Goal: Transaction & Acquisition: Purchase product/service

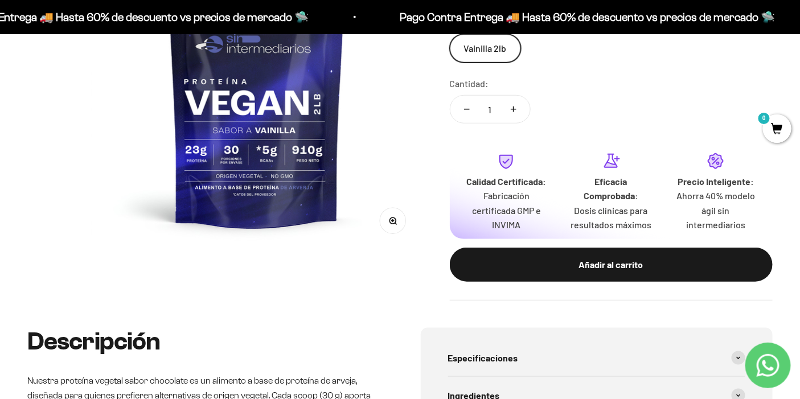
scroll to position [253, 0]
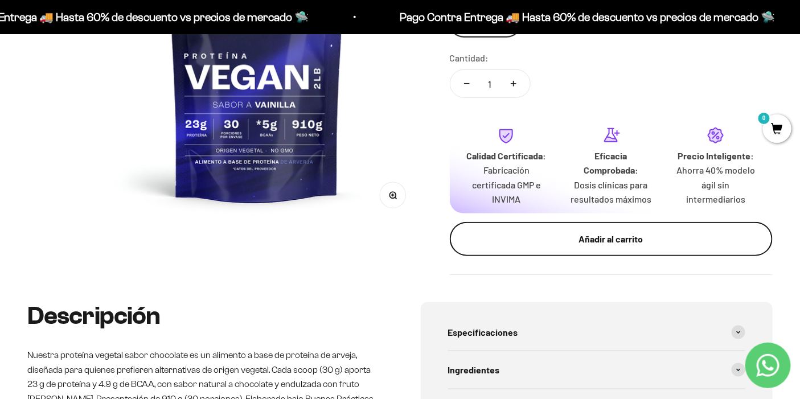
click at [619, 245] on div "Añadir al carrito" at bounding box center [611, 239] width 277 height 15
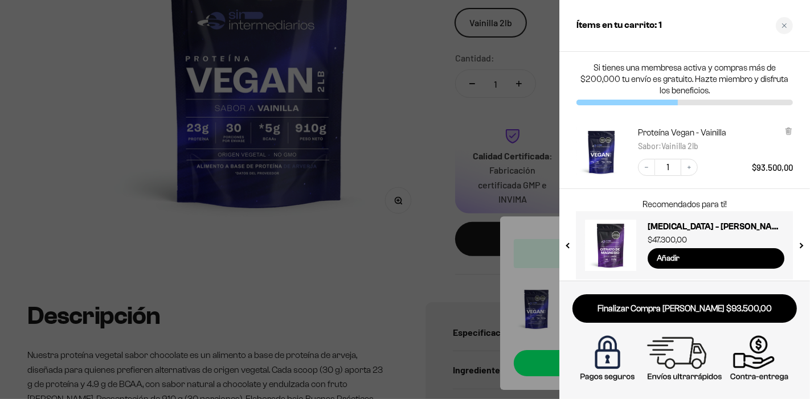
click at [438, 117] on div at bounding box center [405, 199] width 810 height 399
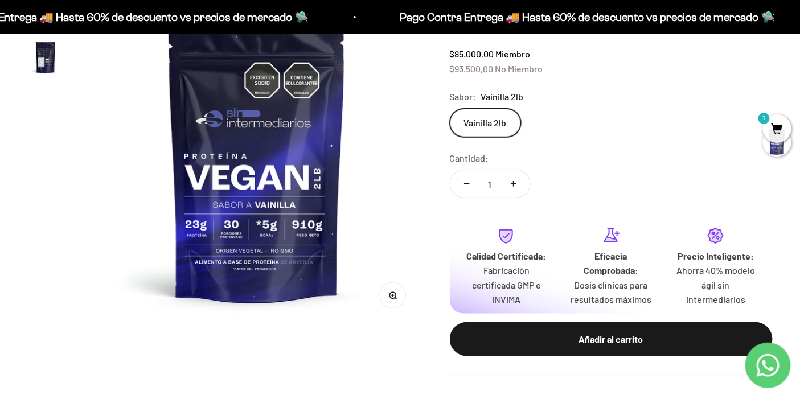
scroll to position [0, 0]
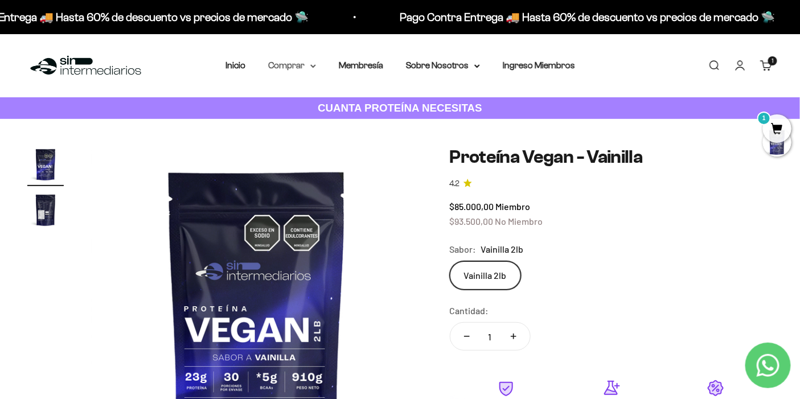
click at [306, 63] on summary "Comprar" at bounding box center [292, 65] width 48 height 15
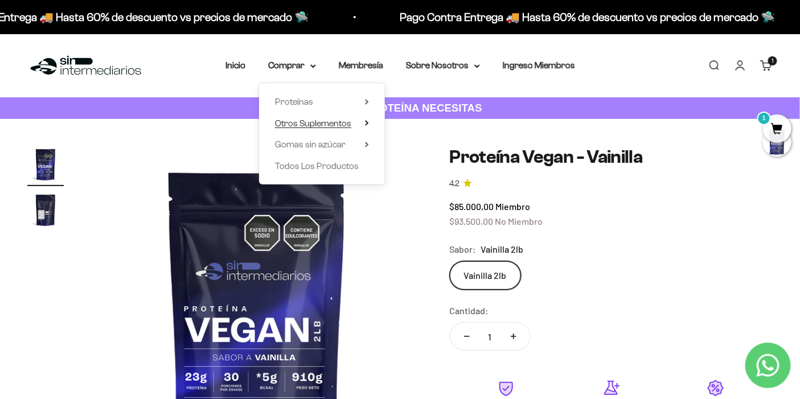
click at [344, 127] on span "Otros Suplementos" at bounding box center [313, 123] width 76 height 10
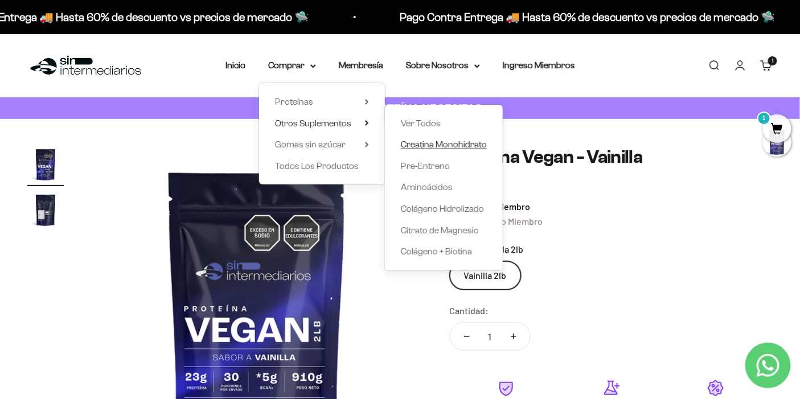
click at [436, 147] on span "Creatina Monohidrato" at bounding box center [444, 145] width 86 height 10
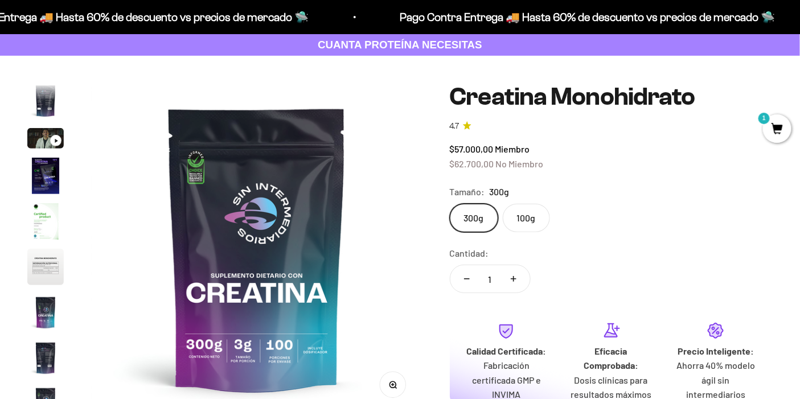
scroll to position [0, 2760]
click at [512, 275] on button "Aumentar cantidad" at bounding box center [513, 278] width 33 height 27
type input "2"
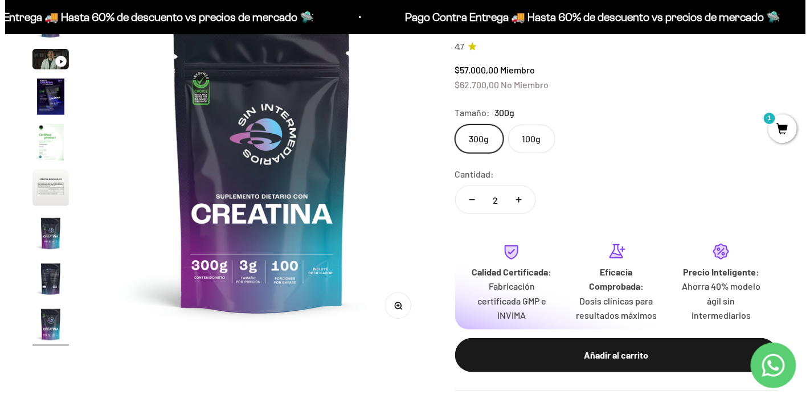
scroll to position [253, 0]
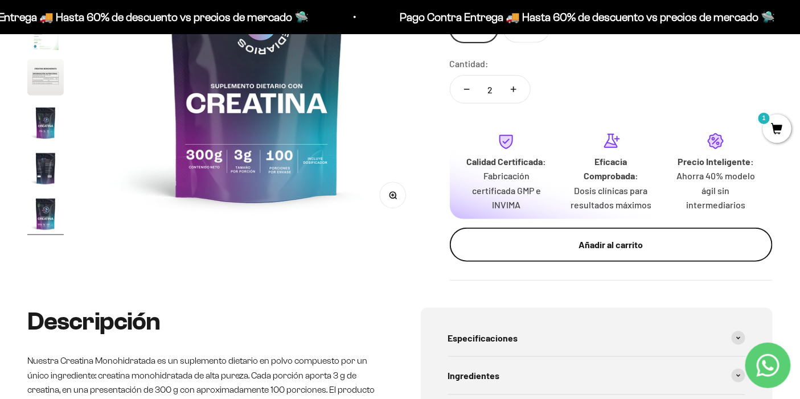
click at [601, 254] on button "Añadir al carrito" at bounding box center [611, 245] width 323 height 34
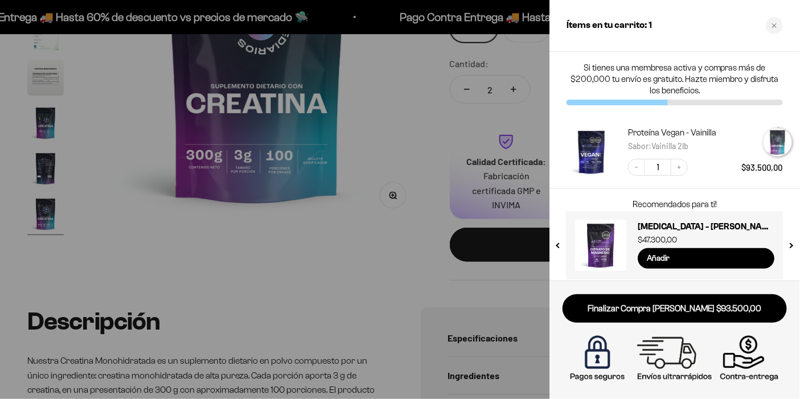
scroll to position [0, 2802]
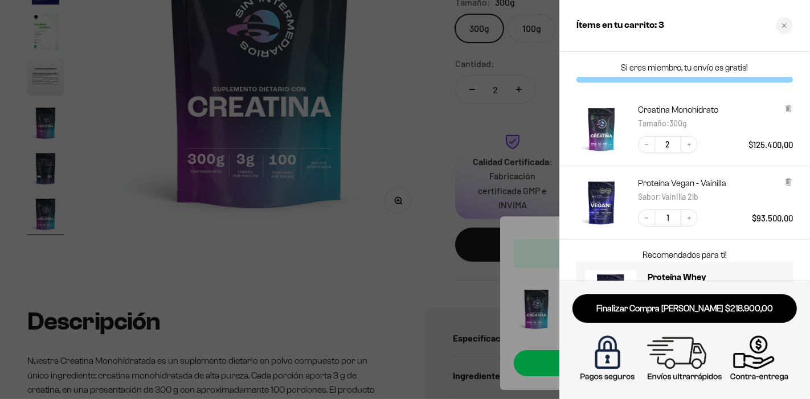
click at [423, 212] on div at bounding box center [405, 199] width 810 height 399
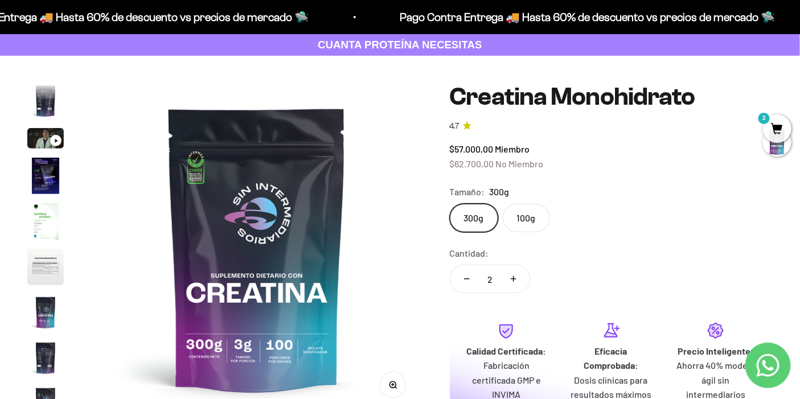
scroll to position [0, 0]
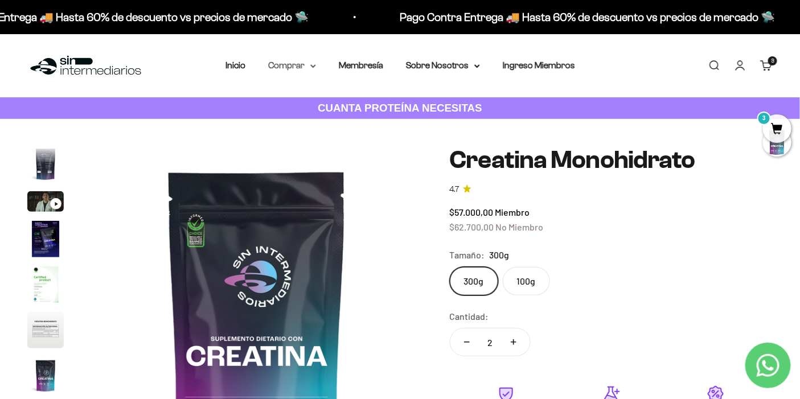
click at [307, 69] on summary "Comprar" at bounding box center [292, 65] width 48 height 15
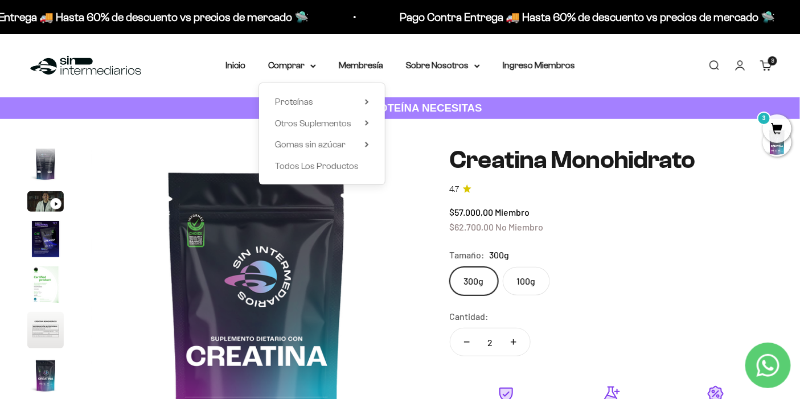
click at [343, 94] on div "Proteínas Ver Todos Whey Iso Vegan" at bounding box center [322, 133] width 126 height 101
click at [346, 95] on summary "Proteínas" at bounding box center [322, 102] width 94 height 15
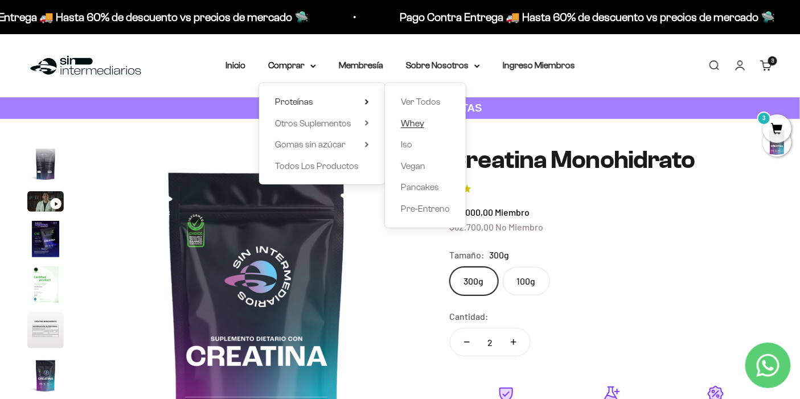
click at [422, 126] on span "Whey" at bounding box center [412, 123] width 23 height 10
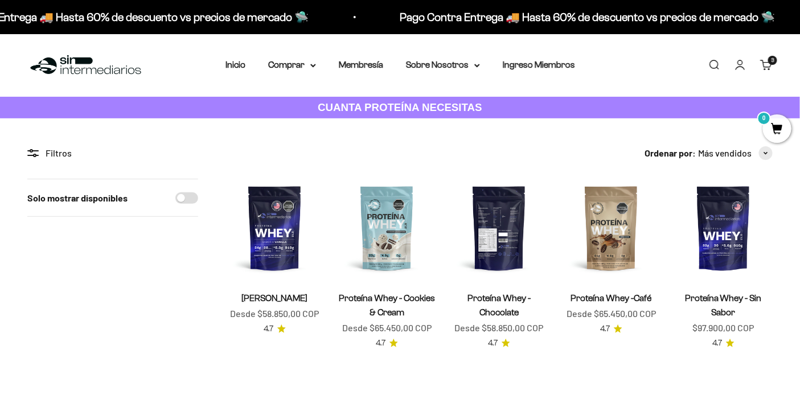
scroll to position [63, 0]
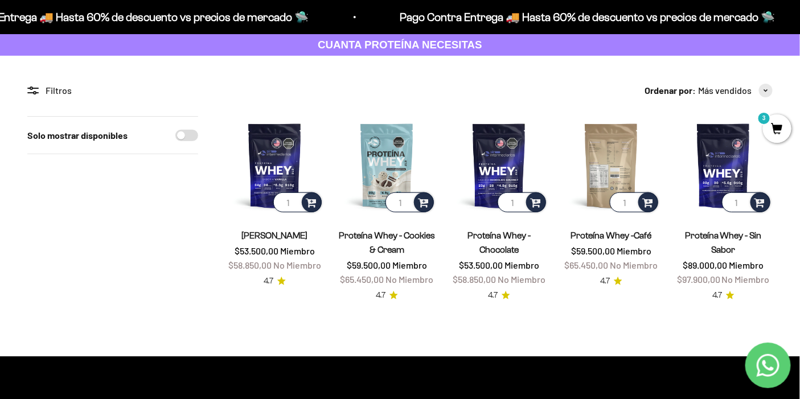
click at [604, 167] on img at bounding box center [611, 165] width 99 height 99
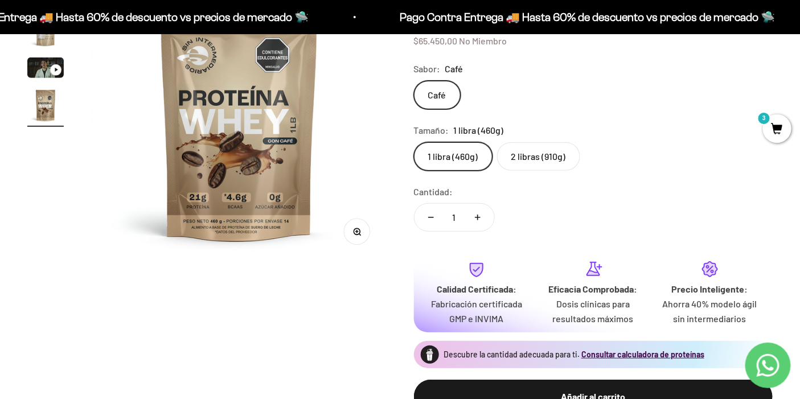
scroll to position [63, 0]
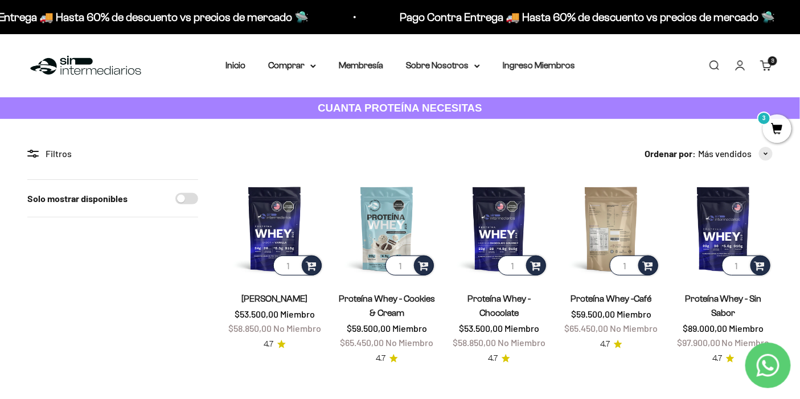
click at [613, 198] on img at bounding box center [611, 228] width 99 height 99
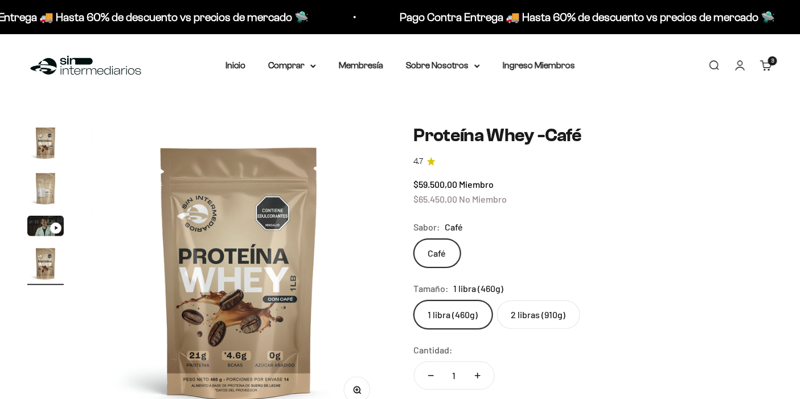
scroll to position [0, 927]
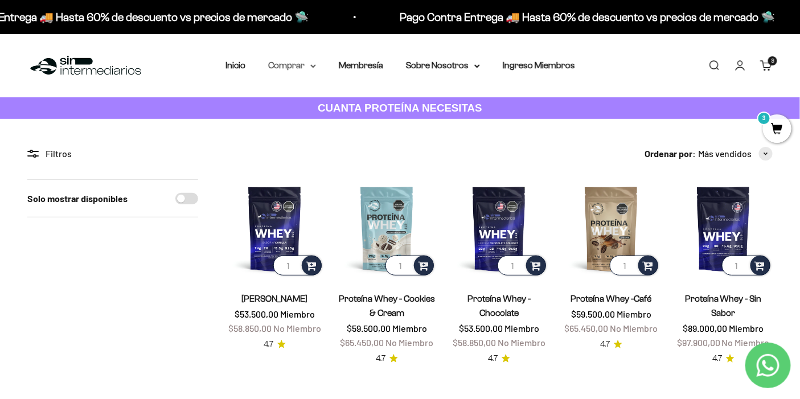
click at [307, 65] on summary "Comprar" at bounding box center [292, 65] width 48 height 15
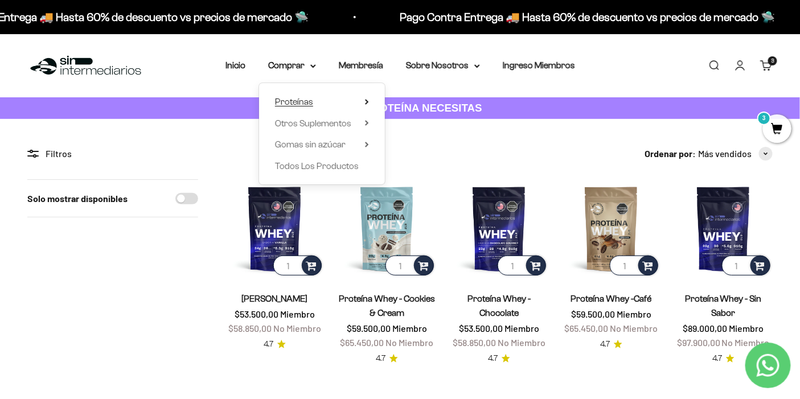
click at [354, 101] on summary "Proteínas" at bounding box center [322, 102] width 94 height 15
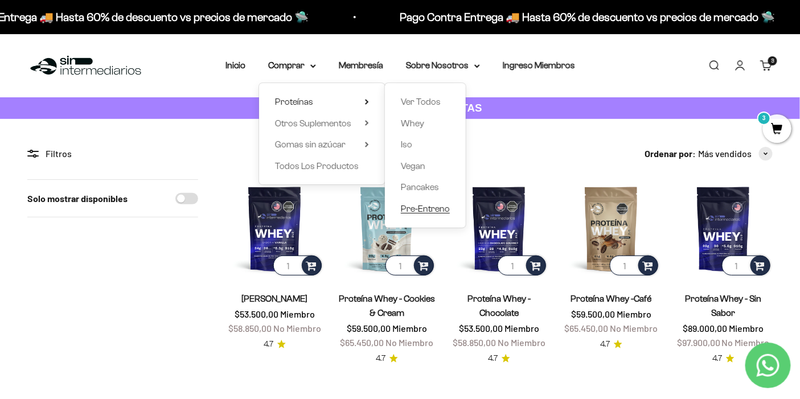
click at [439, 212] on span "Pre-Entreno" at bounding box center [425, 209] width 49 height 10
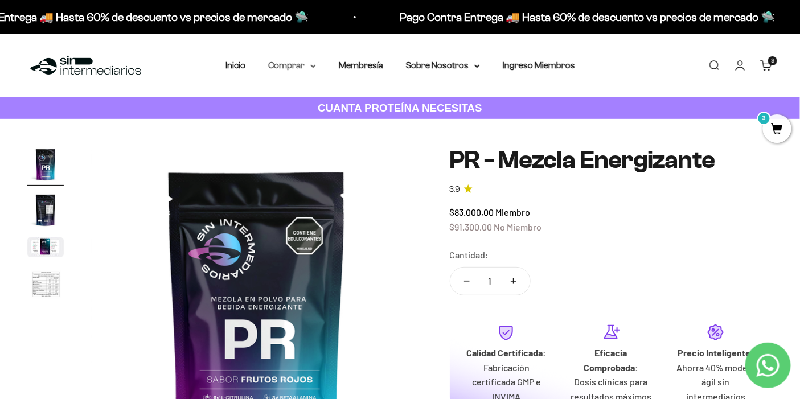
click at [300, 67] on summary "Comprar" at bounding box center [292, 65] width 48 height 15
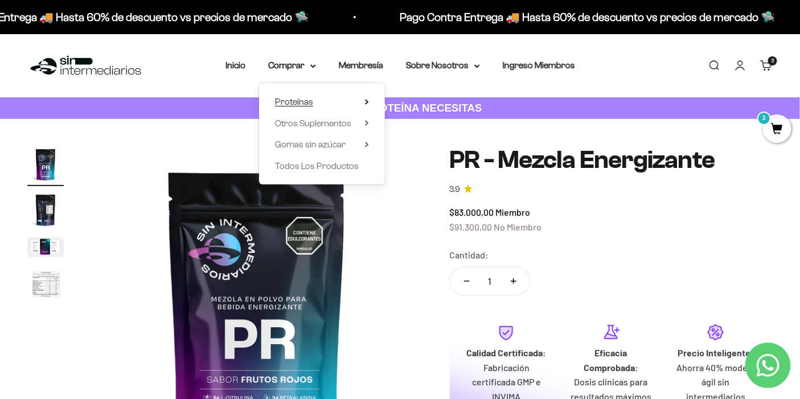
click at [329, 106] on summary "Proteínas" at bounding box center [322, 102] width 94 height 15
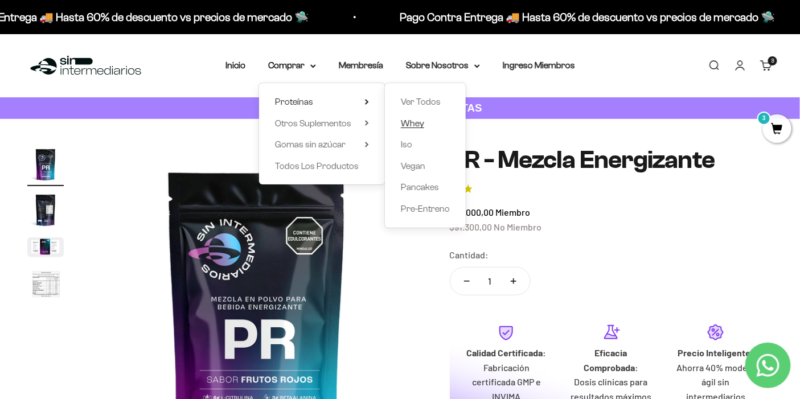
click at [420, 126] on span "Whey" at bounding box center [412, 123] width 23 height 10
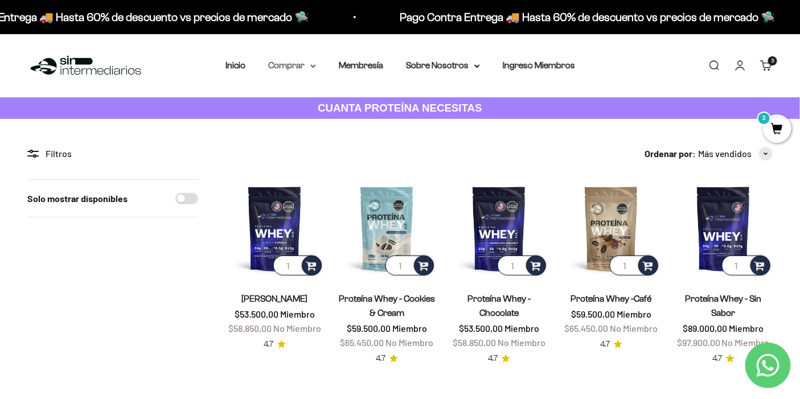
click at [301, 69] on summary "Comprar" at bounding box center [292, 65] width 48 height 15
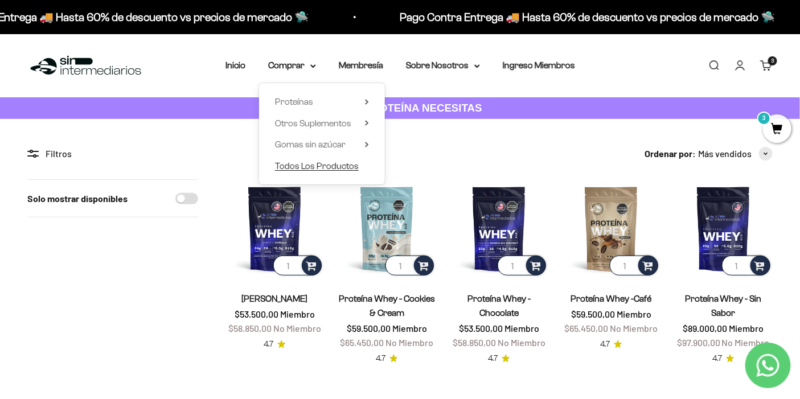
click at [356, 167] on span "Todos Los Productos" at bounding box center [317, 166] width 84 height 10
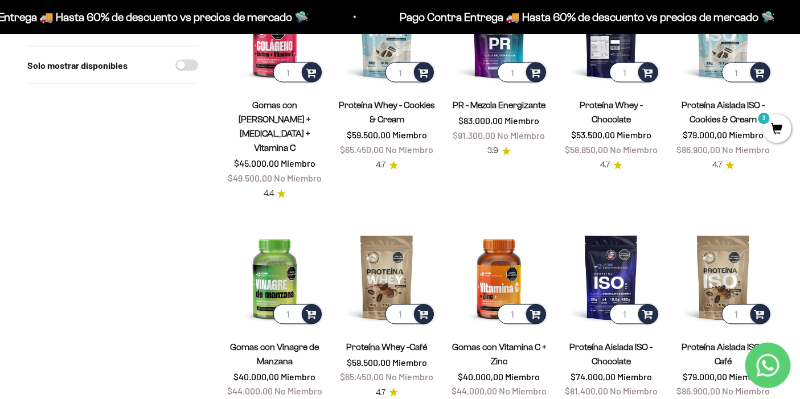
scroll to position [696, 0]
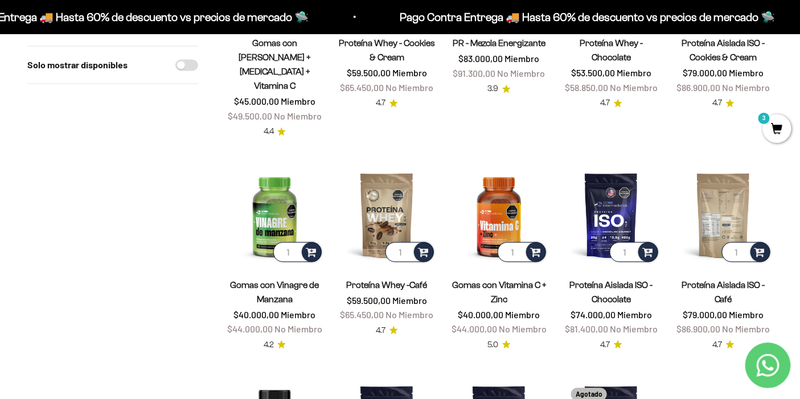
click at [695, 166] on img at bounding box center [723, 215] width 99 height 99
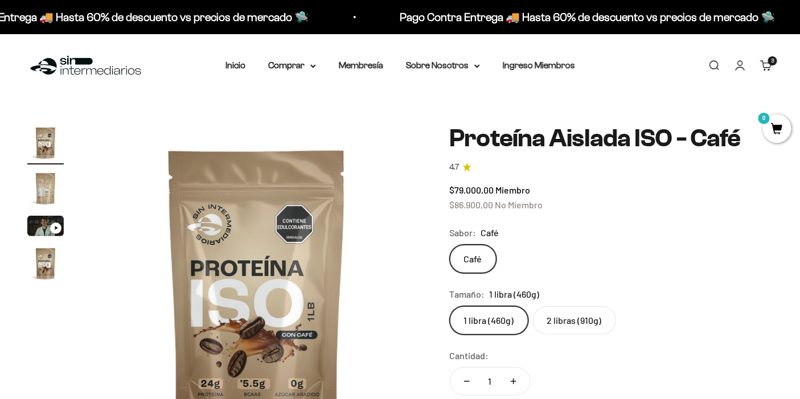
scroll to position [63, 0]
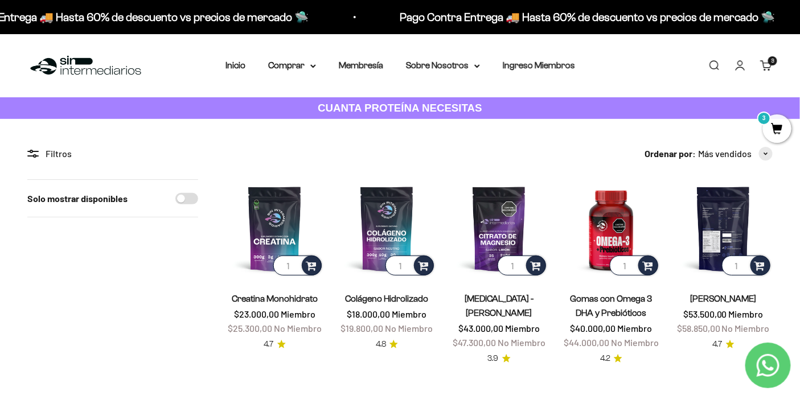
click at [719, 220] on img at bounding box center [723, 228] width 99 height 99
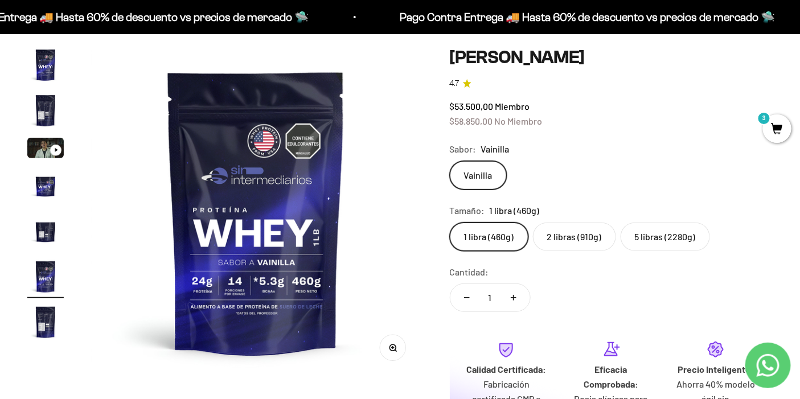
scroll to position [63, 0]
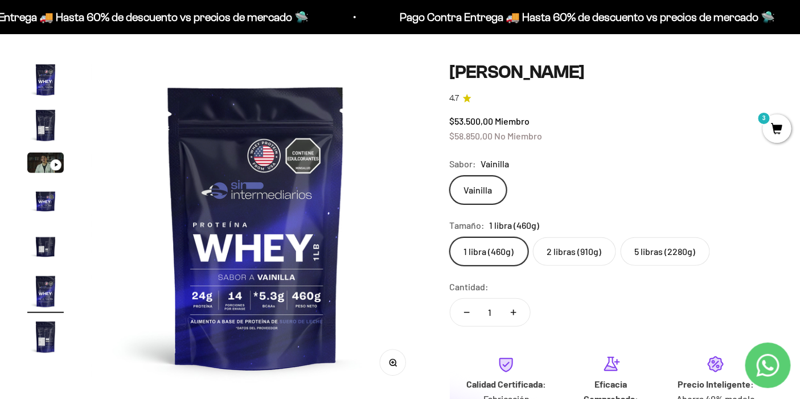
click at [580, 257] on label "2 libras (910g)" at bounding box center [574, 251] width 83 height 28
click at [450, 237] on input "2 libras (910g)" at bounding box center [449, 237] width 1 height 1
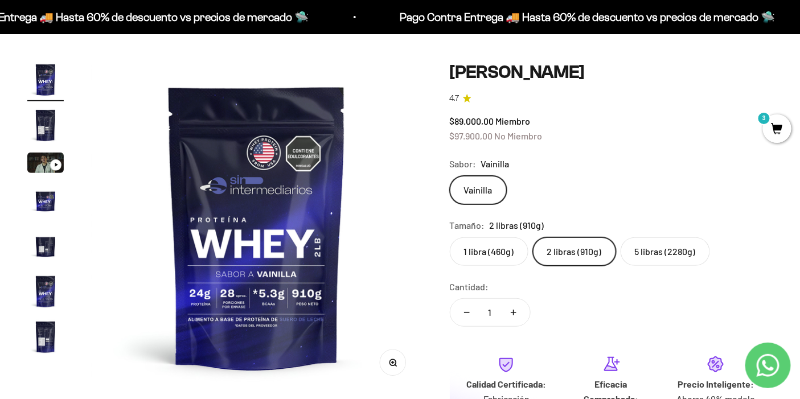
click at [502, 249] on label "1 libra (460g)" at bounding box center [489, 251] width 79 height 28
click at [450, 237] on input "1 libra (460g)" at bounding box center [449, 237] width 1 height 1
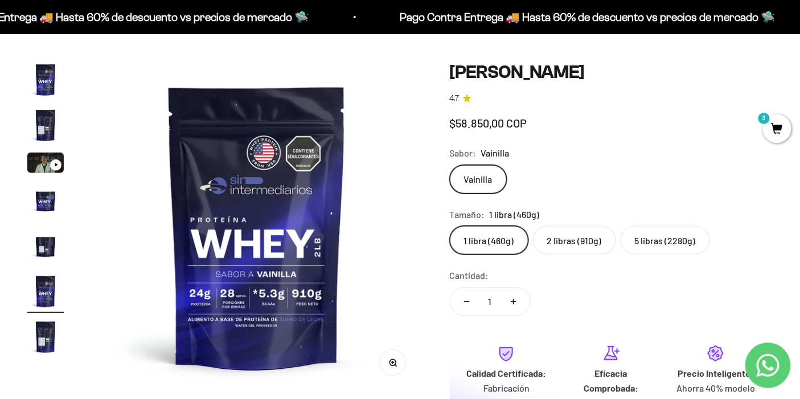
scroll to position [0, 1725]
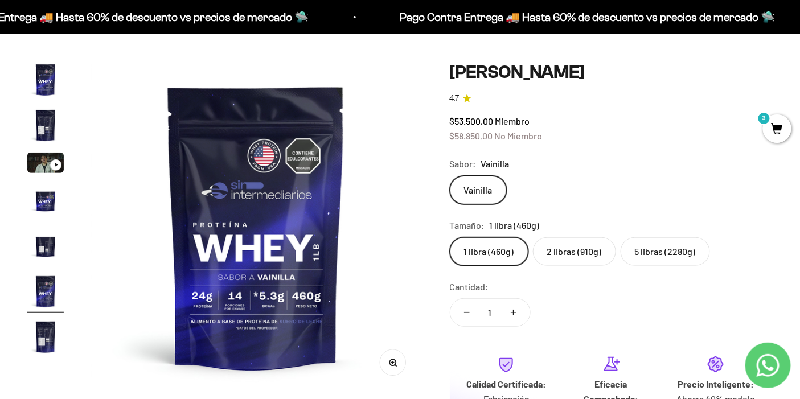
click at [572, 261] on label "2 libras (910g)" at bounding box center [574, 251] width 83 height 28
click at [450, 237] on input "2 libras (910g)" at bounding box center [449, 237] width 1 height 1
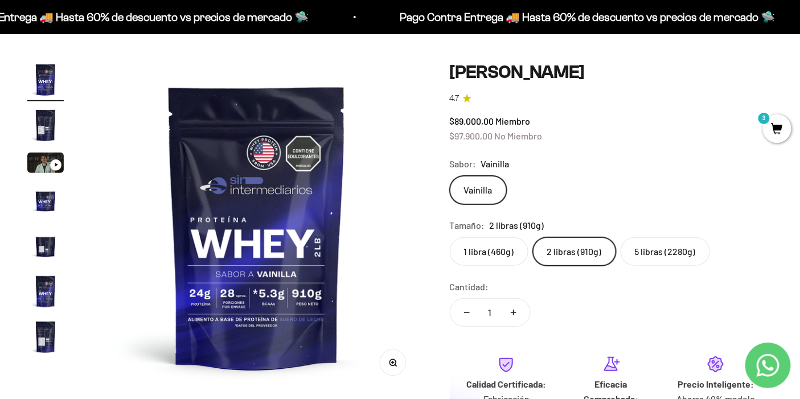
click at [668, 257] on label "5 libras (2280g)" at bounding box center [665, 251] width 89 height 28
click at [450, 237] on input "5 libras (2280g)" at bounding box center [449, 237] width 1 height 1
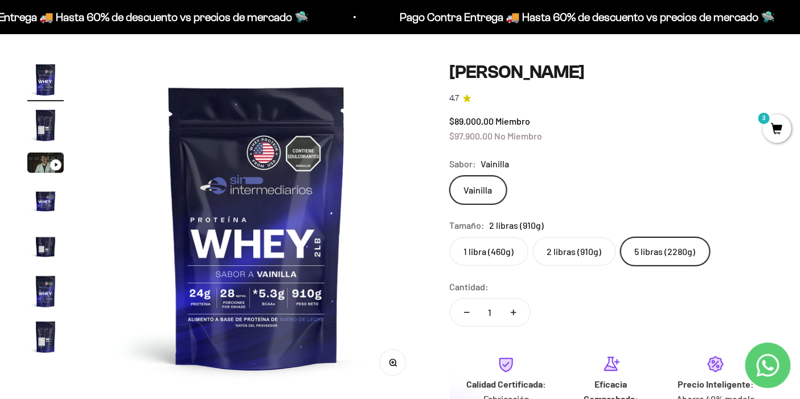
scroll to position [0, 1035]
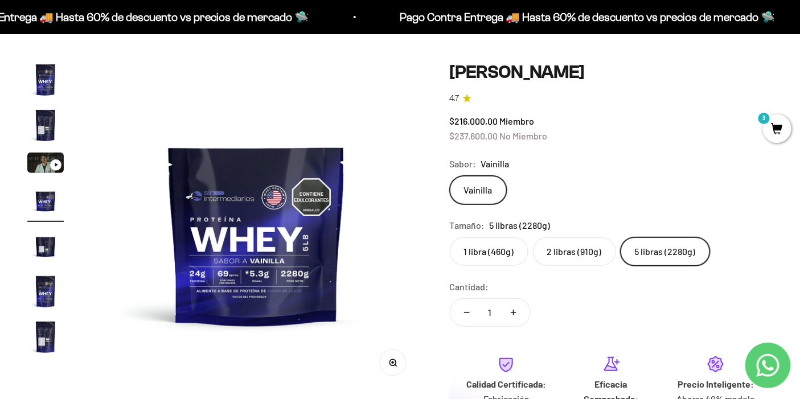
click at [495, 248] on label "1 libra (460g)" at bounding box center [489, 251] width 79 height 28
click at [450, 237] on input "1 libra (460g)" at bounding box center [449, 237] width 1 height 1
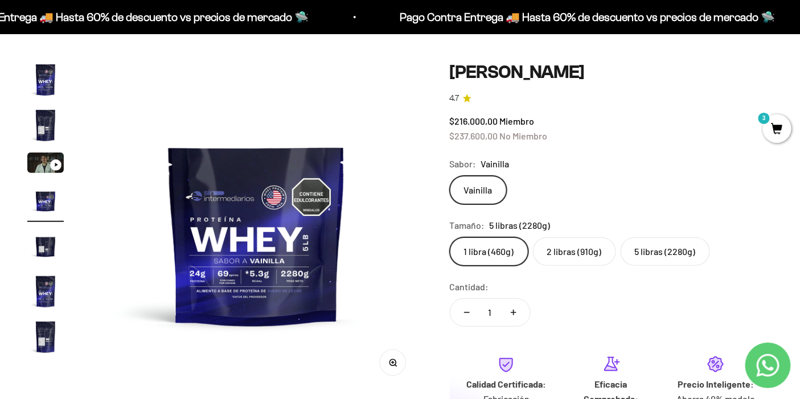
scroll to position [0, 1725]
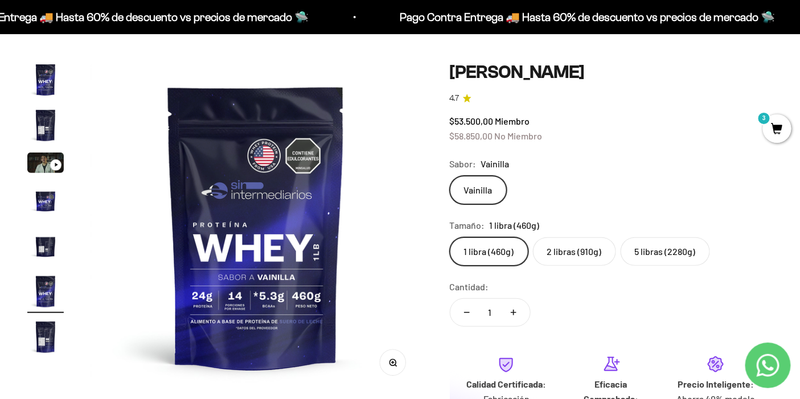
click at [566, 247] on label "2 libras (910g)" at bounding box center [574, 251] width 83 height 28
click at [450, 237] on input "2 libras (910g)" at bounding box center [449, 237] width 1 height 1
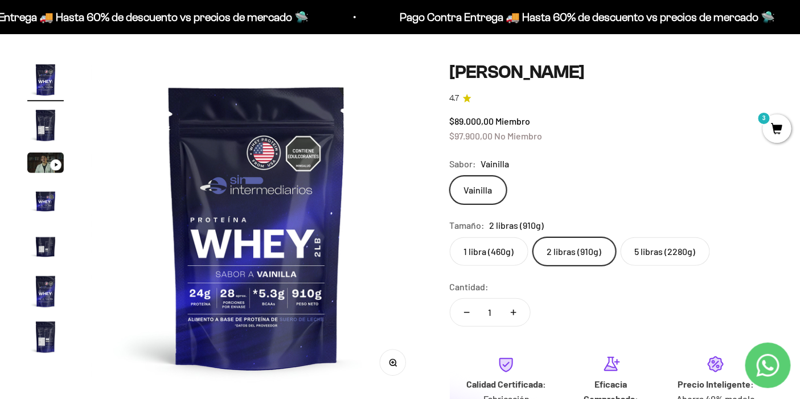
click at [499, 257] on label "1 libra (460g)" at bounding box center [489, 251] width 79 height 28
click at [450, 237] on input "1 libra (460g)" at bounding box center [449, 237] width 1 height 1
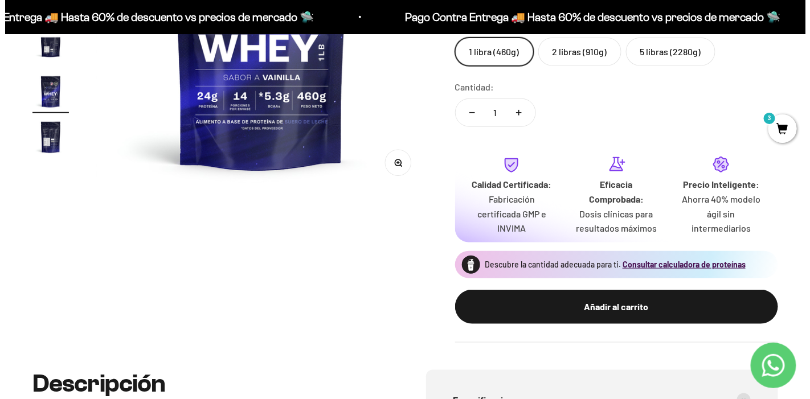
scroll to position [379, 0]
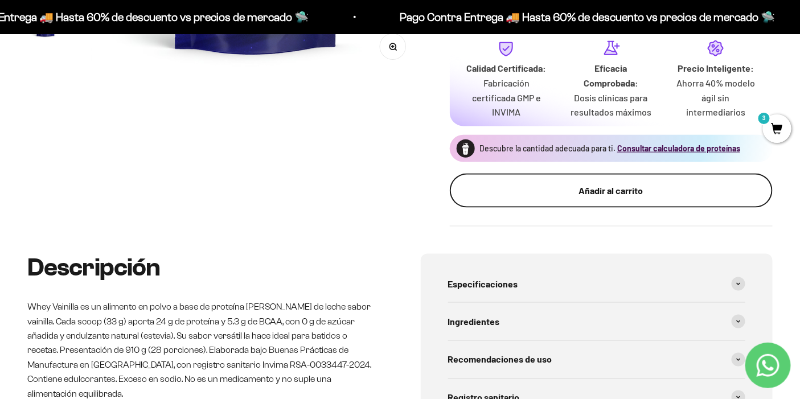
click at [578, 196] on div "Añadir al carrito" at bounding box center [611, 190] width 277 height 15
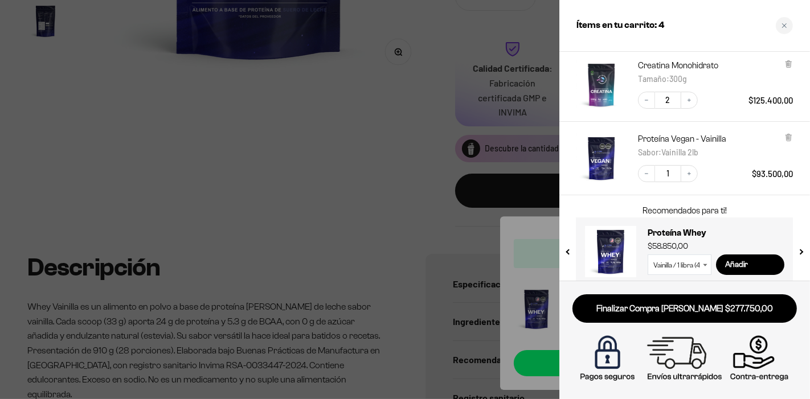
scroll to position [143, 0]
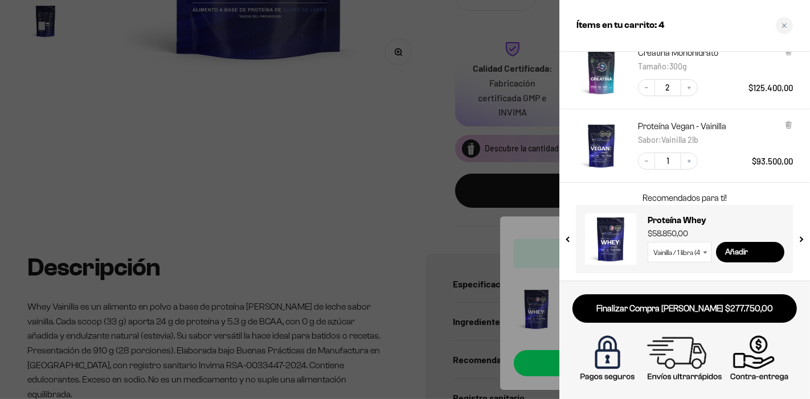
click at [791, 126] on icon at bounding box center [788, 125] width 9 height 9
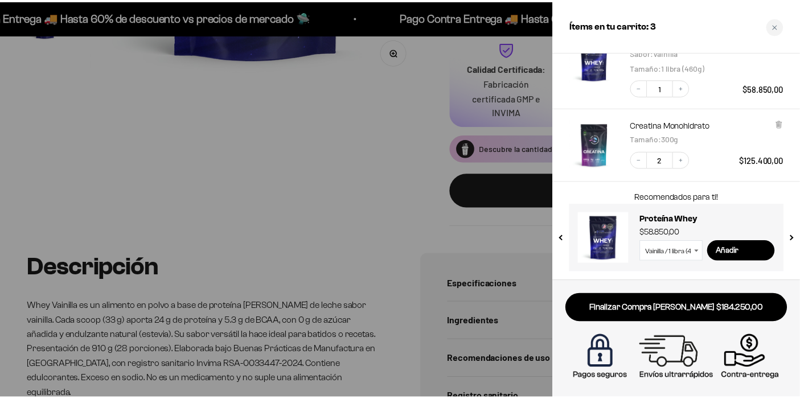
scroll to position [93, 0]
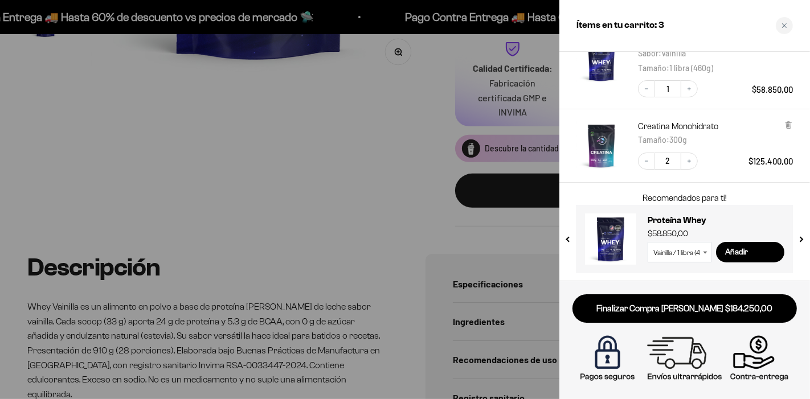
click at [325, 106] on div at bounding box center [405, 199] width 810 height 399
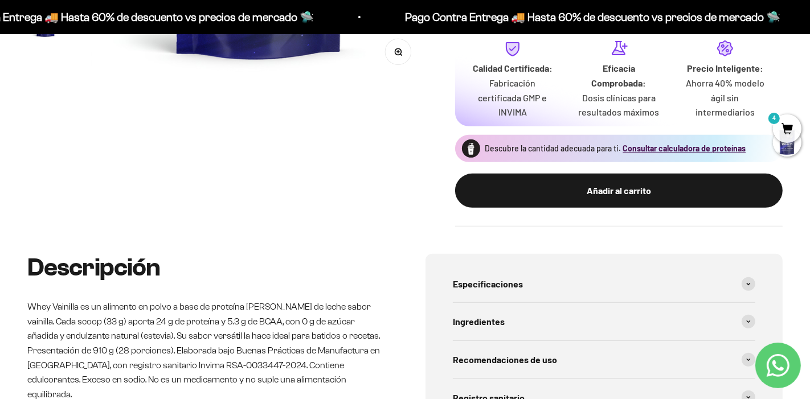
scroll to position [0, 1725]
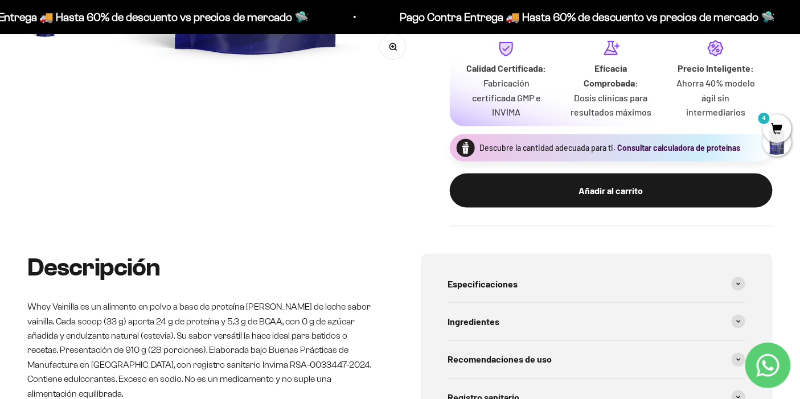
click at [653, 151] on button "Consultar calculadora de proteínas" at bounding box center [678, 147] width 123 height 11
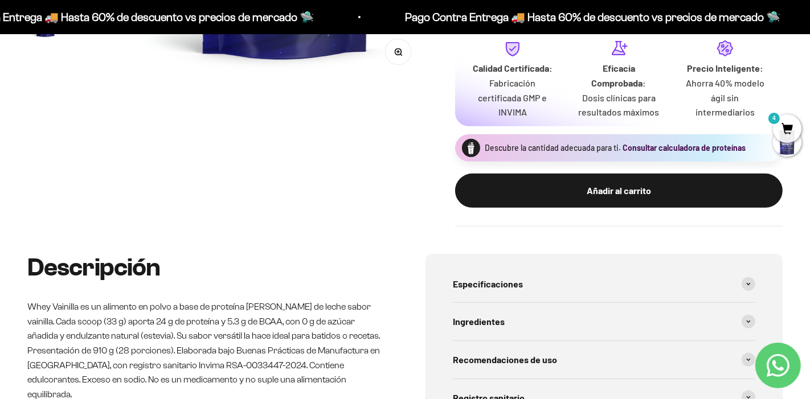
scroll to position [0, 1751]
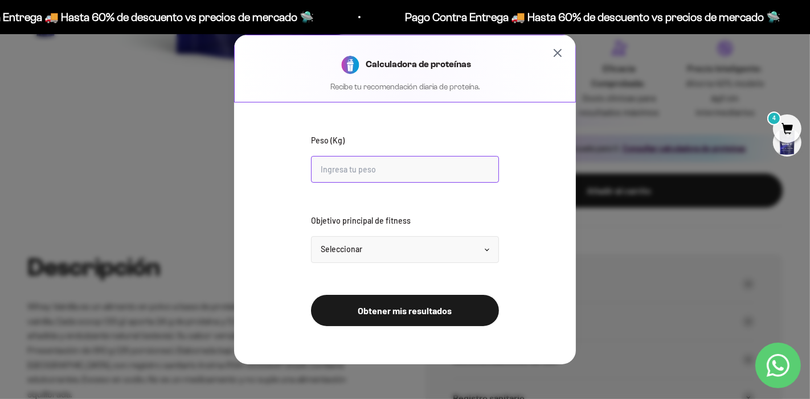
click at [334, 161] on input "Peso (Kg)" at bounding box center [405, 169] width 188 height 27
type input "73"
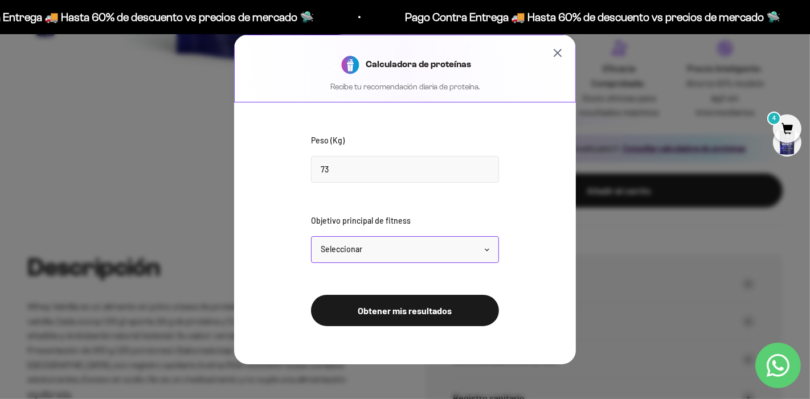
click at [380, 244] on select "Seleccionar Mantener peso Perder grasa Ganar músculo" at bounding box center [405, 249] width 188 height 27
select select "gain"
click at [311, 236] on select "Seleccionar Mantener peso Perder grasa Ganar músculo" at bounding box center [405, 249] width 188 height 27
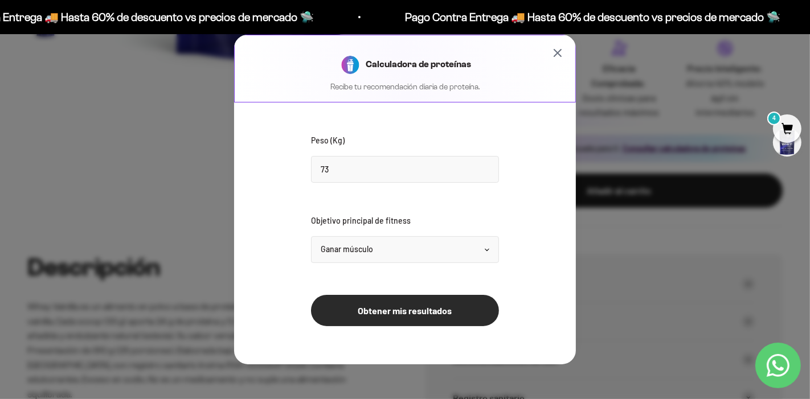
click at [403, 305] on button "Obtener mis resultados" at bounding box center [405, 310] width 188 height 31
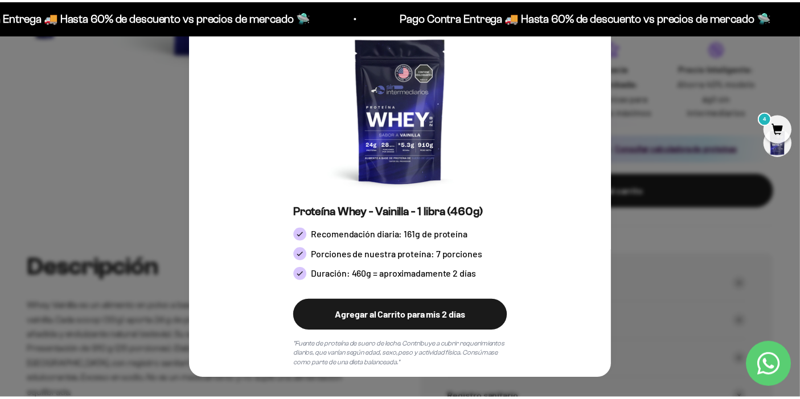
scroll to position [0, 0]
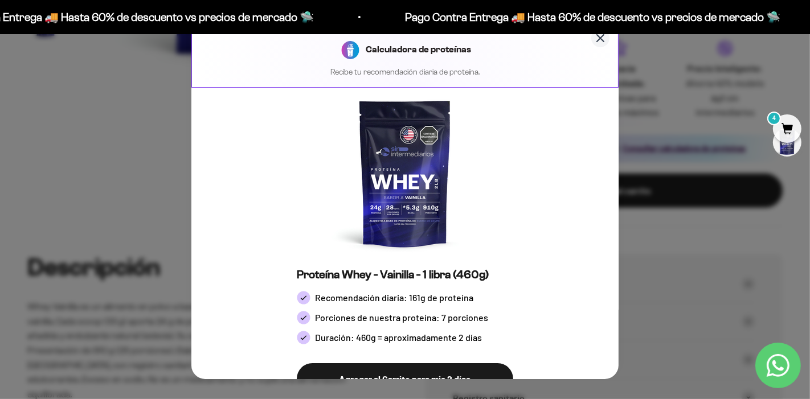
click at [597, 35] on icon "Cerrar calculadora" at bounding box center [600, 38] width 7 height 7
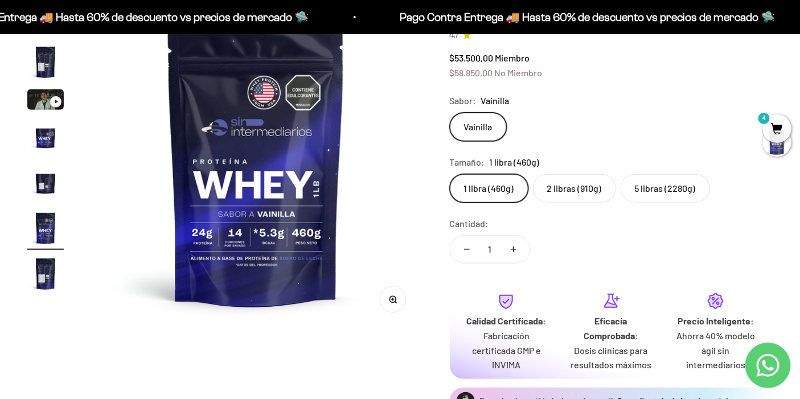
click at [476, 183] on label "1 libra (460g)" at bounding box center [489, 188] width 79 height 28
click at [450, 174] on input "1 libra (460g)" at bounding box center [449, 174] width 1 height 1
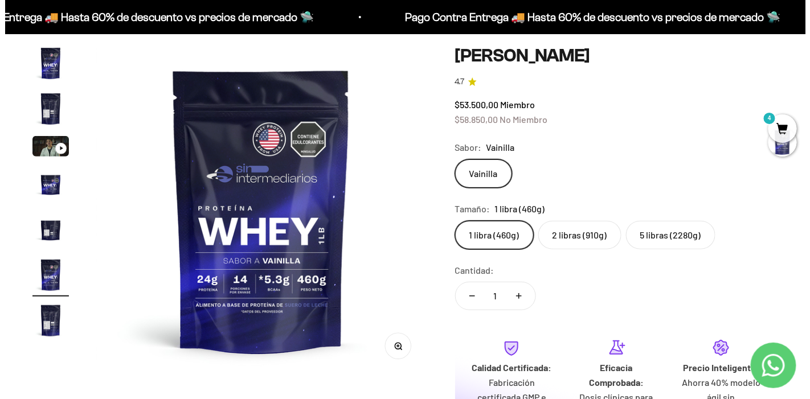
scroll to position [253, 0]
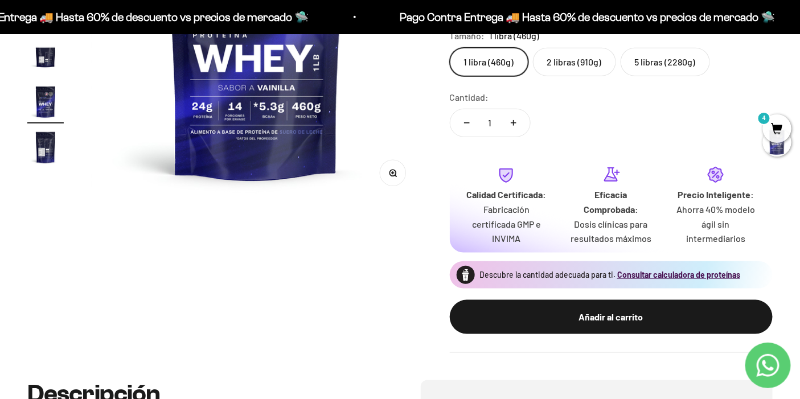
drag, startPoint x: 585, startPoint y: 314, endPoint x: 605, endPoint y: 311, distance: 20.2
click at [587, 315] on div "Añadir al carrito" at bounding box center [611, 317] width 277 height 15
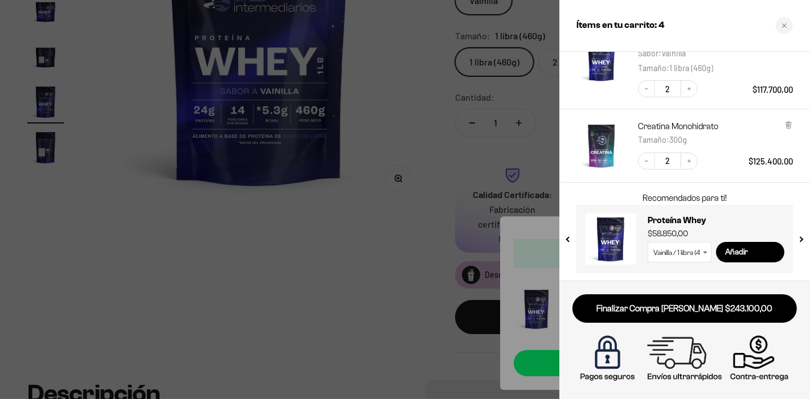
scroll to position [7, 0]
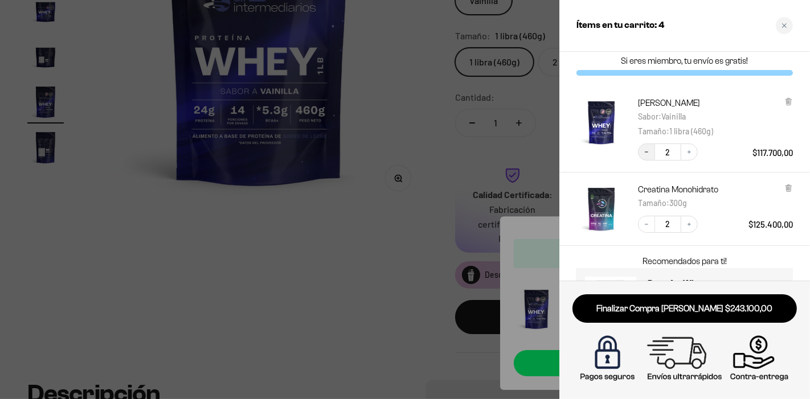
click at [646, 152] on icon "Decrease quantity" at bounding box center [646, 152] width 3 height 1
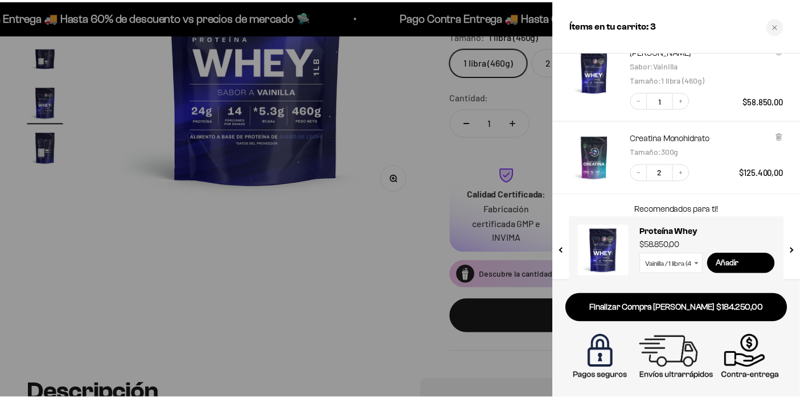
scroll to position [93, 0]
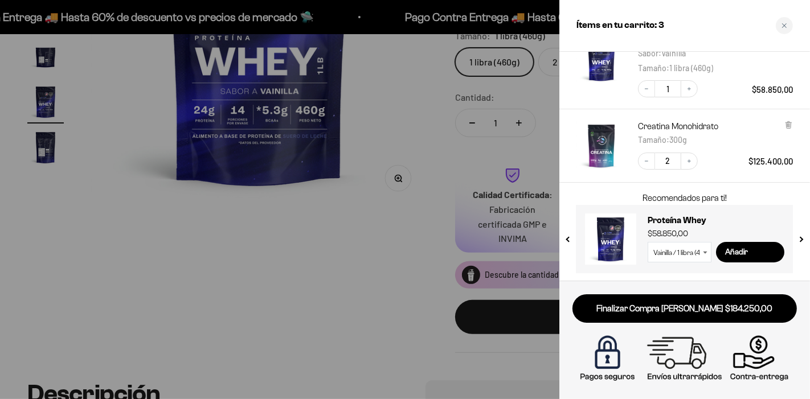
click at [310, 238] on div at bounding box center [405, 199] width 810 height 399
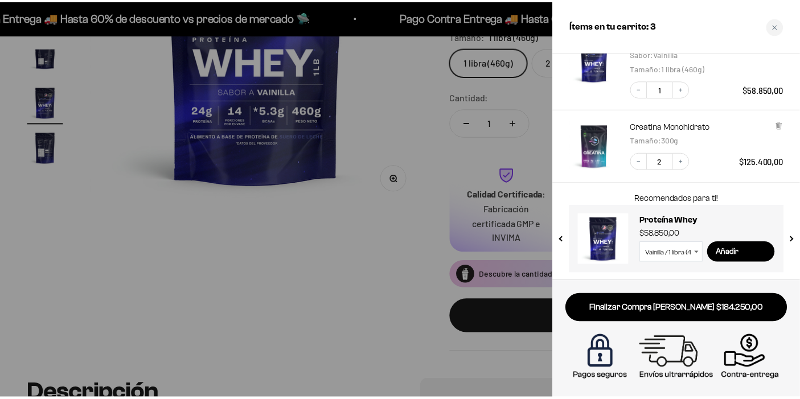
scroll to position [0, 1725]
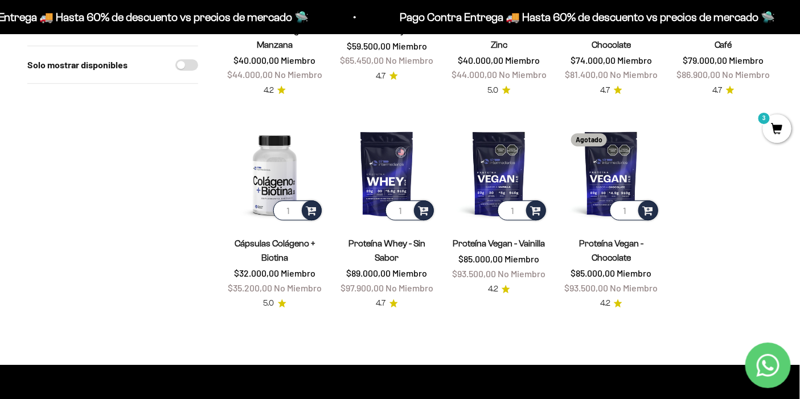
scroll to position [950, 0]
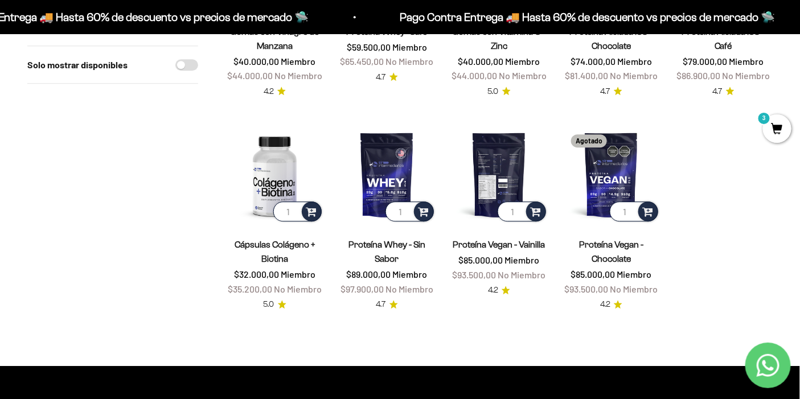
click at [510, 144] on img at bounding box center [499, 174] width 99 height 99
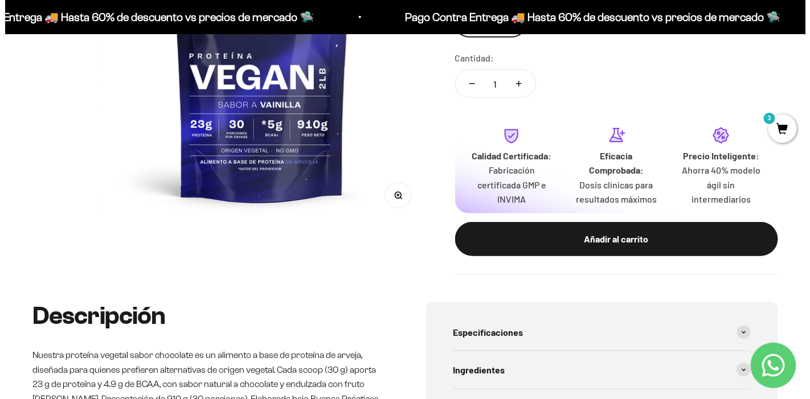
scroll to position [316, 0]
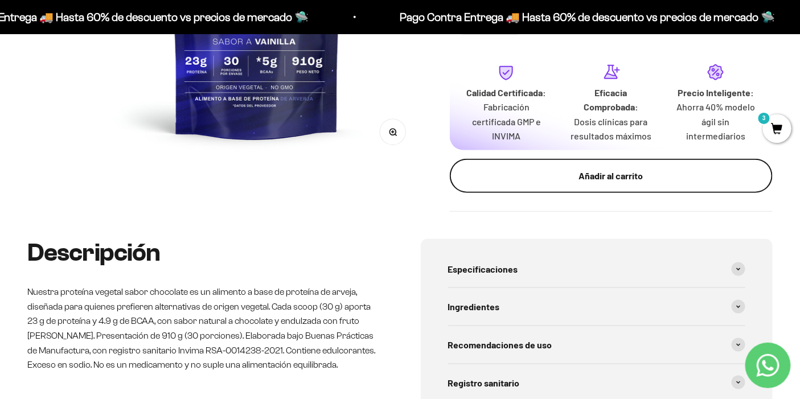
click at [583, 175] on div "Añadir al carrito" at bounding box center [611, 176] width 277 height 15
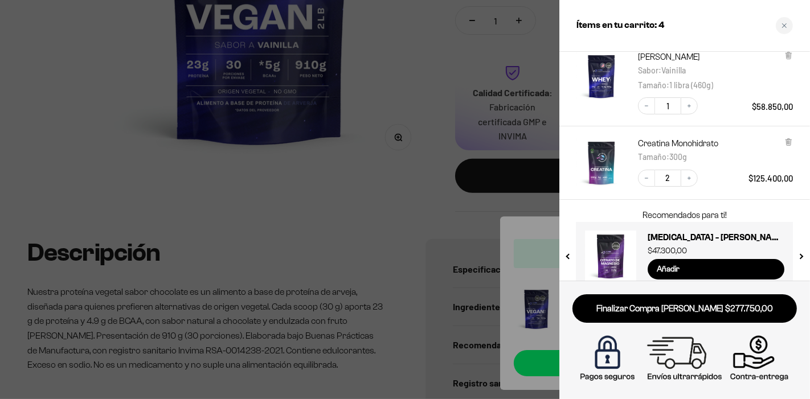
scroll to position [143, 0]
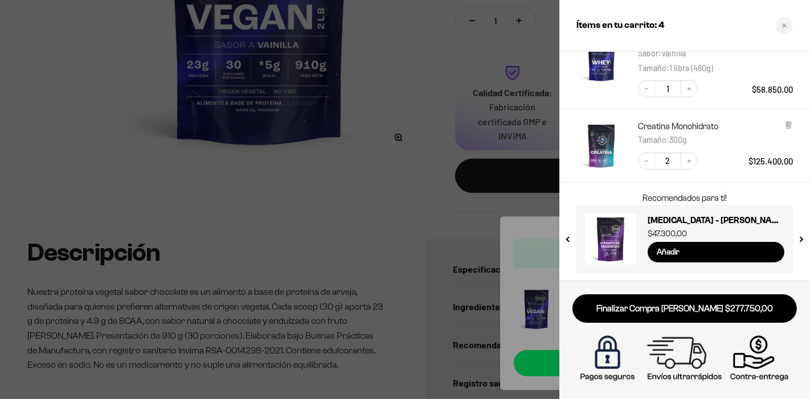
click at [736, 319] on link "Finalizar Compra Segura $277.750,00" at bounding box center [684, 308] width 224 height 29
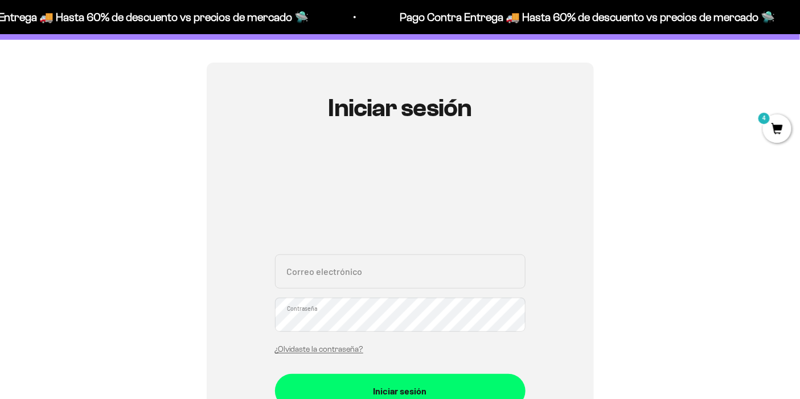
scroll to position [126, 0]
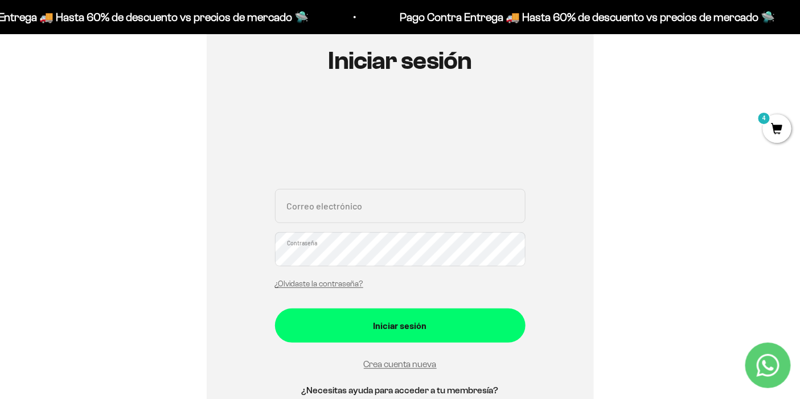
click at [371, 194] on input "Correo electrónico" at bounding box center [400, 206] width 251 height 34
type input "danny.galeano.cabrera@gmail.com"
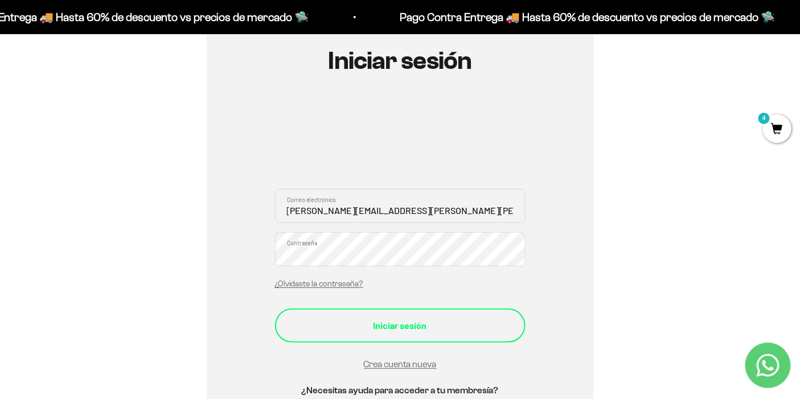
click at [395, 315] on button "Iniciar sesión" at bounding box center [400, 326] width 251 height 34
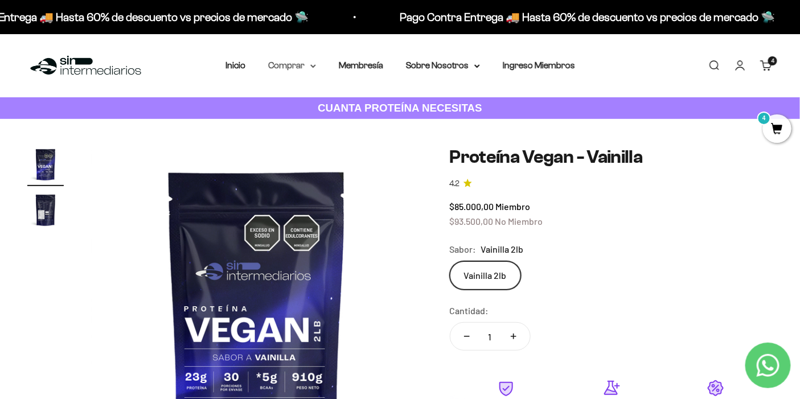
click at [309, 60] on summary "Comprar" at bounding box center [292, 65] width 48 height 15
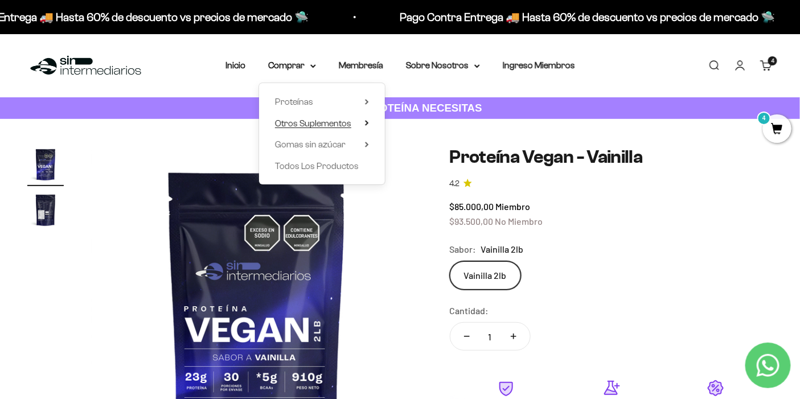
click at [343, 120] on span "Otros Suplementos" at bounding box center [313, 123] width 76 height 10
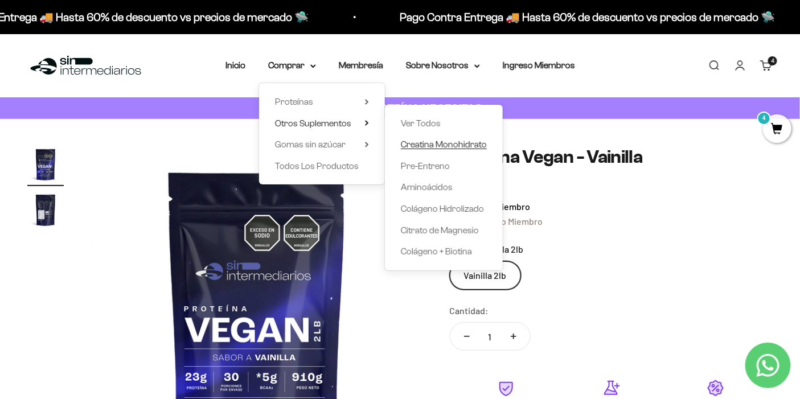
click at [436, 145] on span "Creatina Monohidrato" at bounding box center [444, 145] width 86 height 10
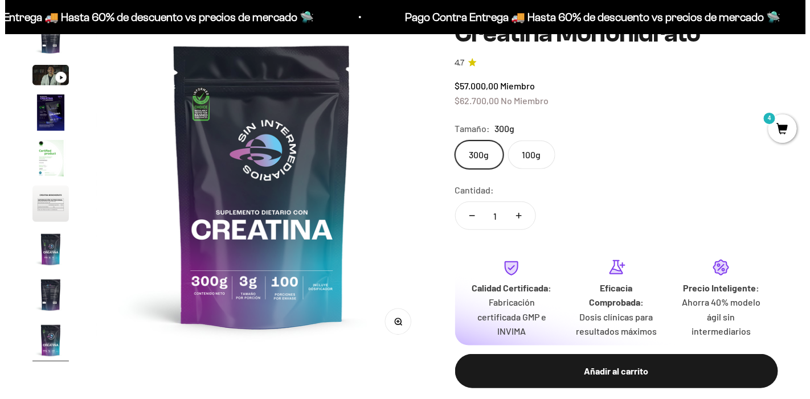
scroll to position [0, 2760]
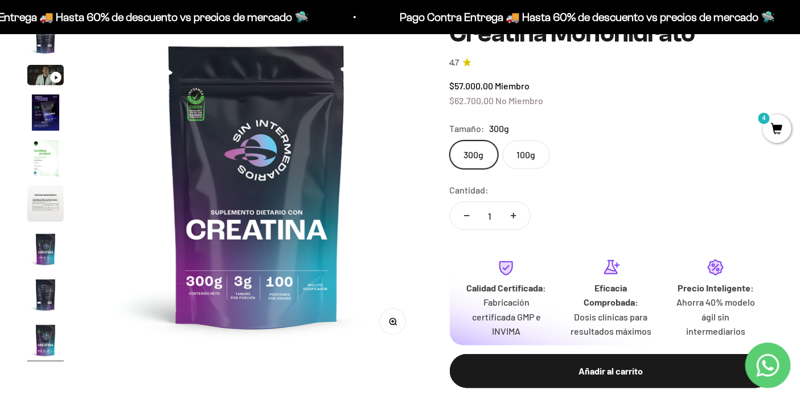
click at [774, 134] on span "4" at bounding box center [777, 128] width 28 height 28
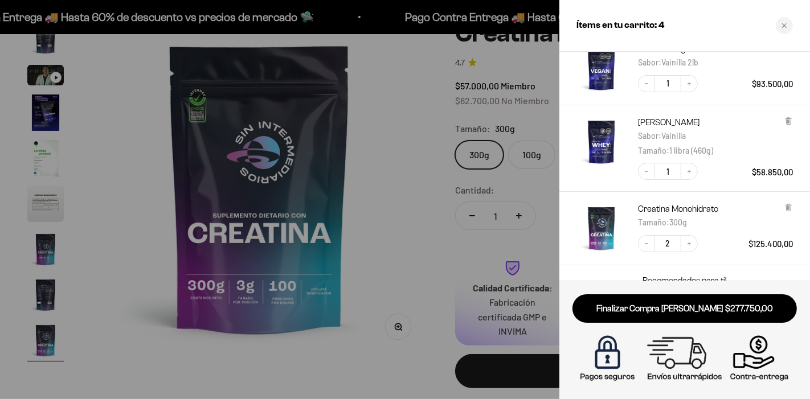
scroll to position [0, 0]
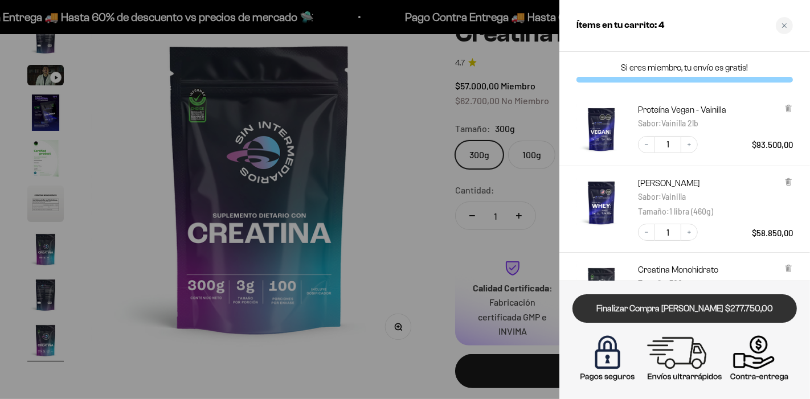
click at [710, 306] on link "Finalizar Compra [PERSON_NAME] $277.750,00" at bounding box center [684, 308] width 224 height 29
